Goal: Check status: Check status

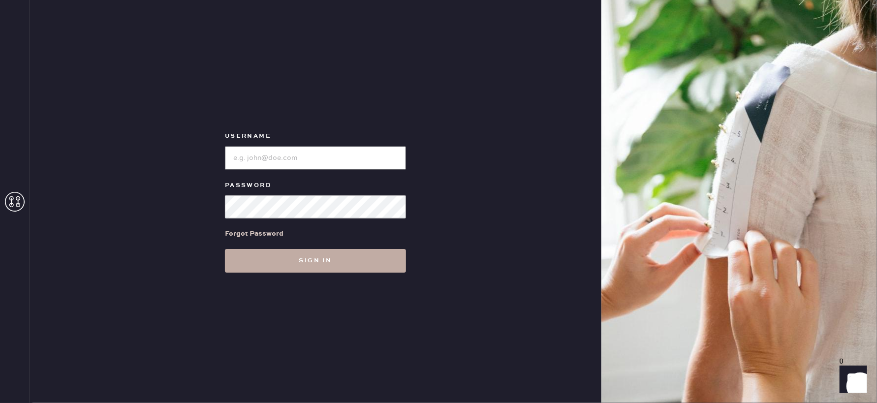
type input "reformationlajolla"
click at [304, 266] on button "Sign in" at bounding box center [315, 261] width 181 height 24
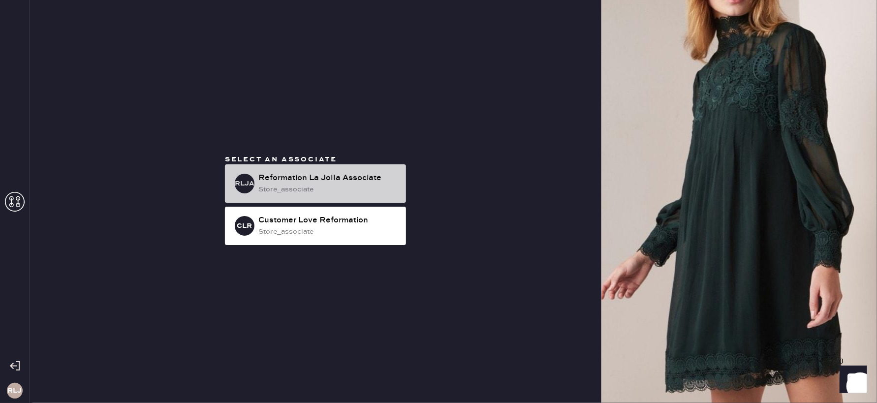
click at [311, 198] on div "RLJA Reformation La Jolla Associate store_associate" at bounding box center [315, 183] width 181 height 38
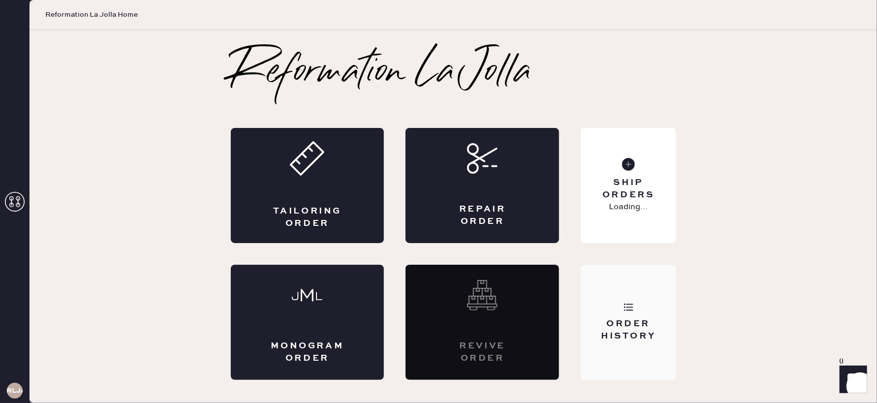
click at [635, 297] on div "Order History" at bounding box center [628, 322] width 95 height 115
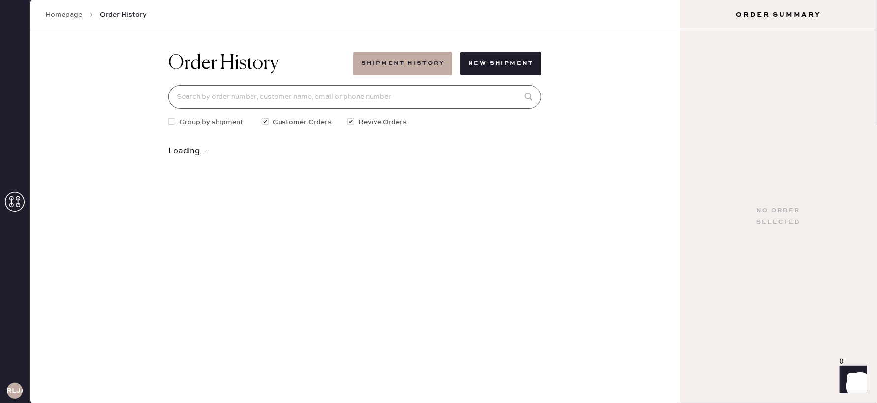
click at [319, 101] on input at bounding box center [354, 97] width 373 height 24
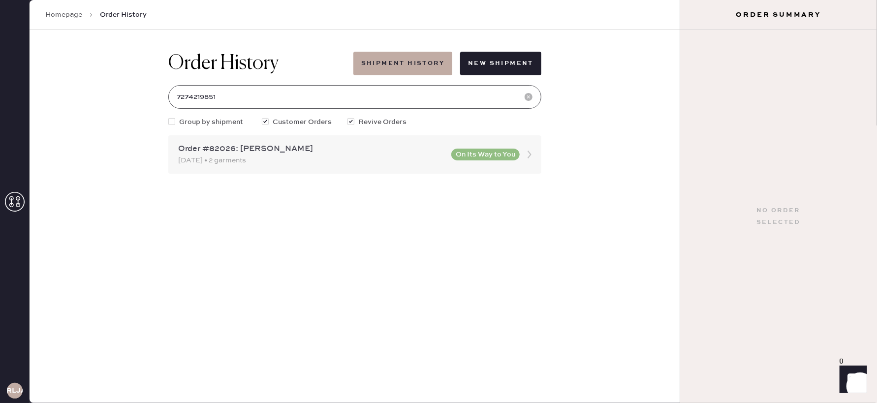
type input "7274219851"
click at [445, 155] on div "Order #82026: [PERSON_NAME] [DATE] • 2 garments On Its Way to You" at bounding box center [354, 154] width 373 height 38
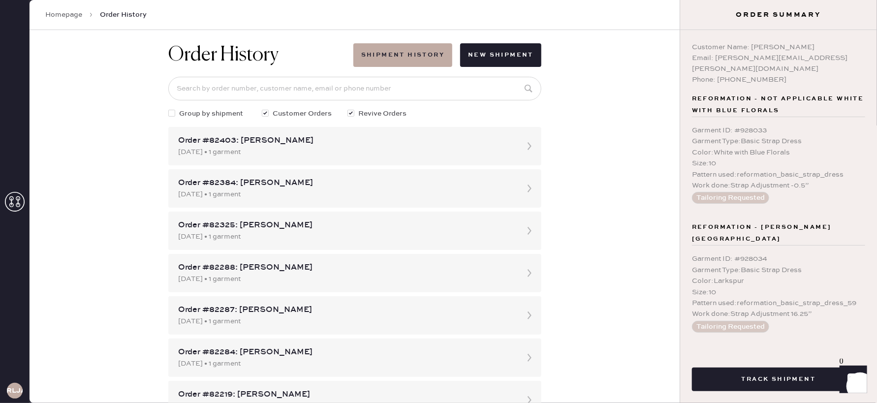
click at [835, 53] on div "Email: [PERSON_NAME][EMAIL_ADDRESS][PERSON_NAME][DOMAIN_NAME]" at bounding box center [778, 64] width 173 height 22
click at [765, 380] on button "Track Shipment" at bounding box center [778, 380] width 173 height 24
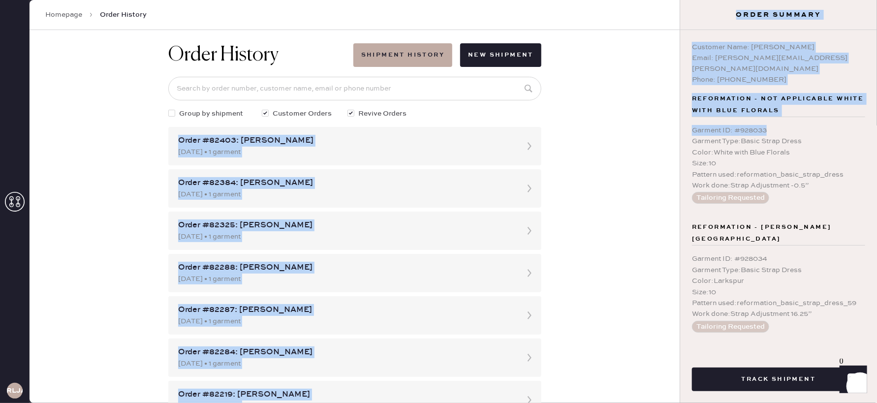
drag, startPoint x: 775, startPoint y: 117, endPoint x: 676, endPoint y: 114, distance: 99.5
click at [676, 114] on div "RLJA Homepage Order History Order History Shipment History New Shipment Group b…" at bounding box center [438, 201] width 877 height 403
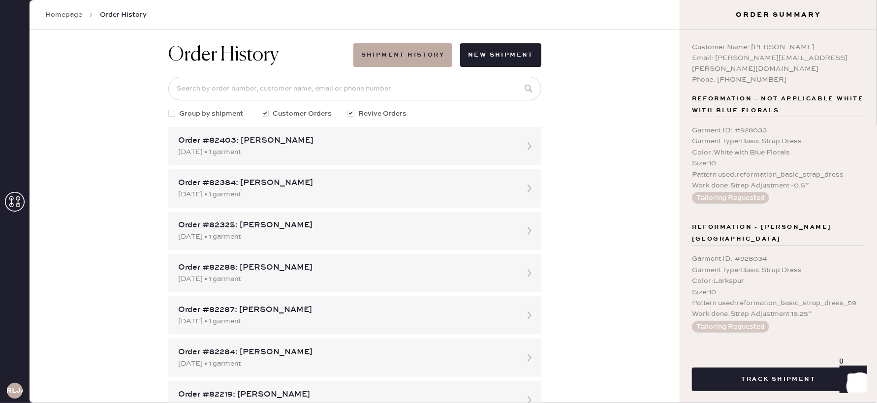
click at [594, 114] on div "Order History Shipment History New Shipment Group by shipment Customer Orders R…" at bounding box center [355, 216] width 651 height 373
drag, startPoint x: 774, startPoint y: 118, endPoint x: 683, endPoint y: 116, distance: 90.6
click at [683, 116] on div "Customer Name: [PERSON_NAME] Email: [PERSON_NAME][EMAIL_ADDRESS][PERSON_NAME][D…" at bounding box center [778, 189] width 197 height 318
copy div "Garment ID : # 928033"
click at [313, 90] on input at bounding box center [354, 89] width 373 height 24
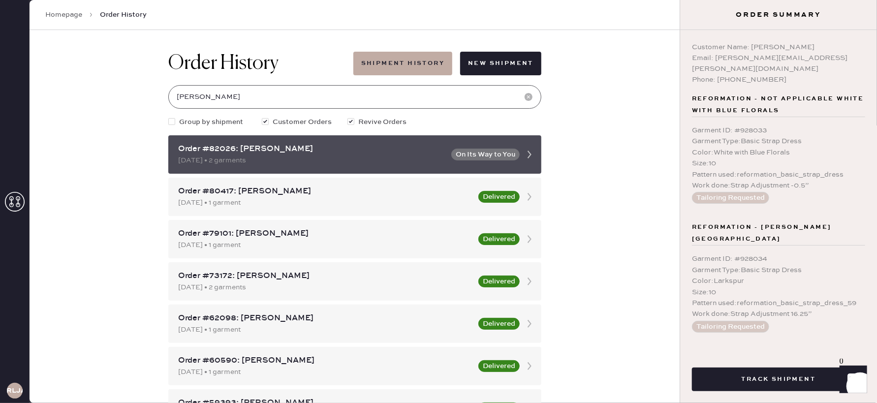
type input "[PERSON_NAME]"
click at [184, 164] on div "[DATE] • 2 garments" at bounding box center [311, 160] width 267 height 11
click at [494, 156] on button "On Its Way to You" at bounding box center [485, 155] width 68 height 12
click at [477, 156] on button "On Its Way to You" at bounding box center [485, 155] width 68 height 12
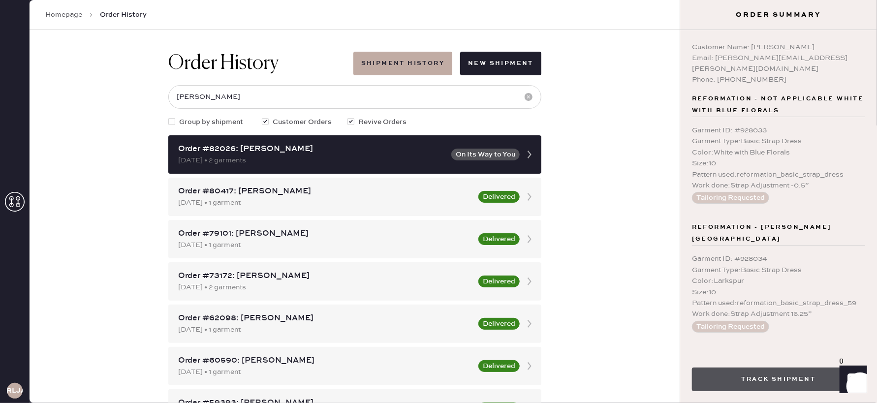
click at [758, 373] on button "Track Shipment" at bounding box center [778, 380] width 173 height 24
